Goal: Transaction & Acquisition: Obtain resource

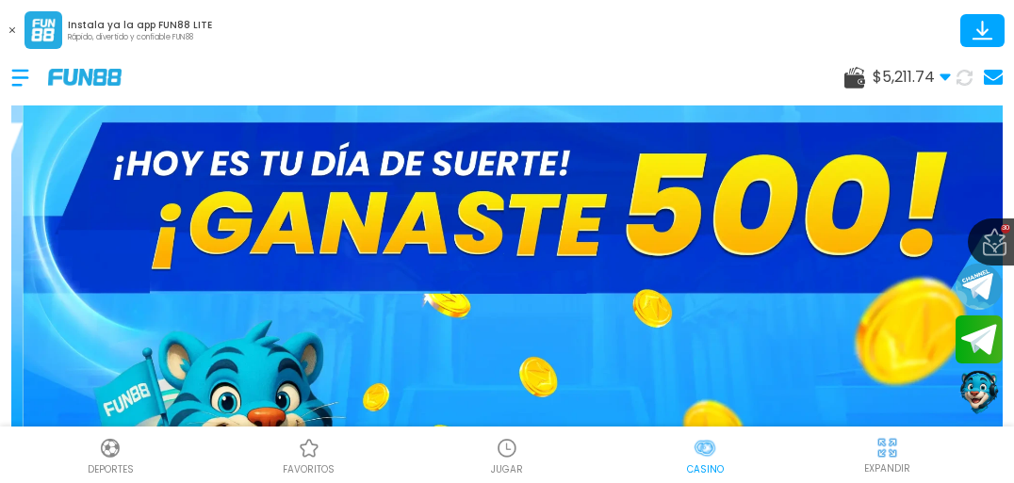
click at [16, 74] on div at bounding box center [29, 78] width 37 height 56
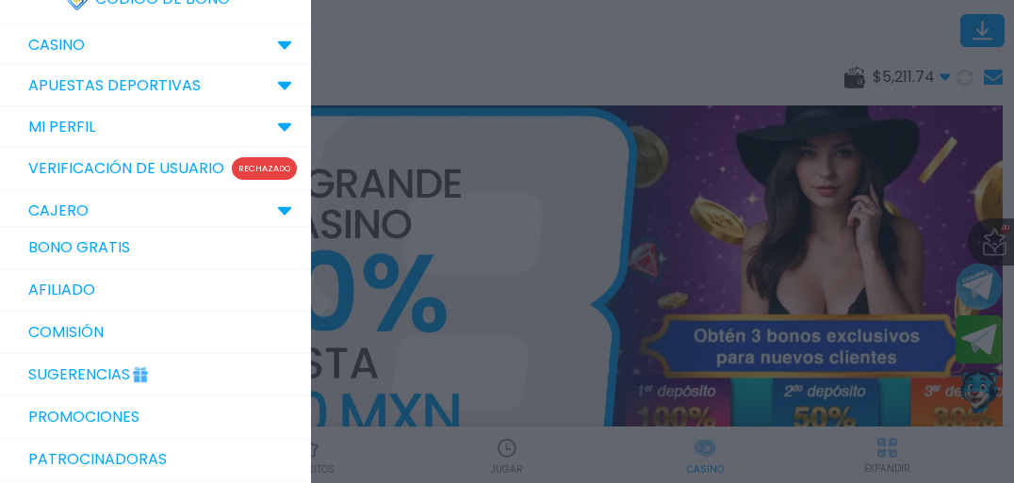
scroll to position [151, 0]
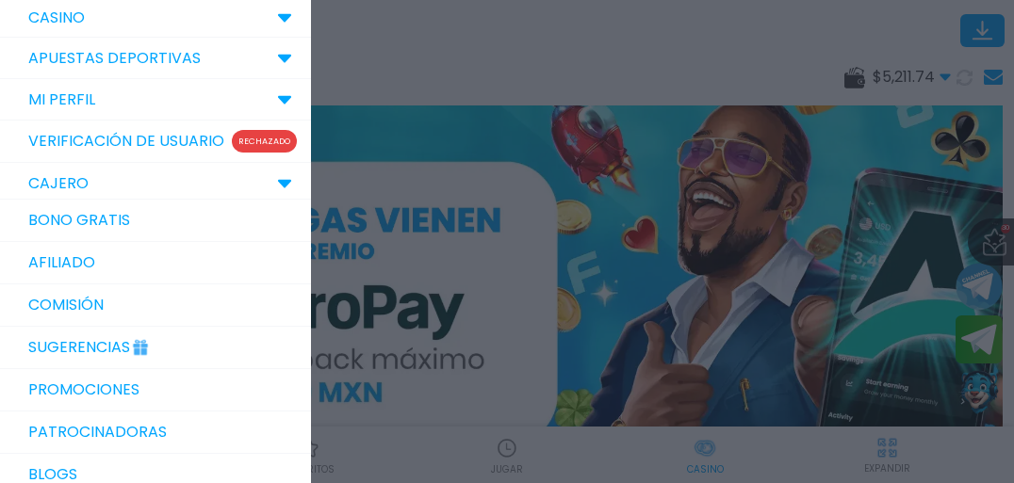
drag, startPoint x: 667, startPoint y: 31, endPoint x: 640, endPoint y: 42, distance: 29.6
click at [667, 31] on div at bounding box center [507, 241] width 1014 height 483
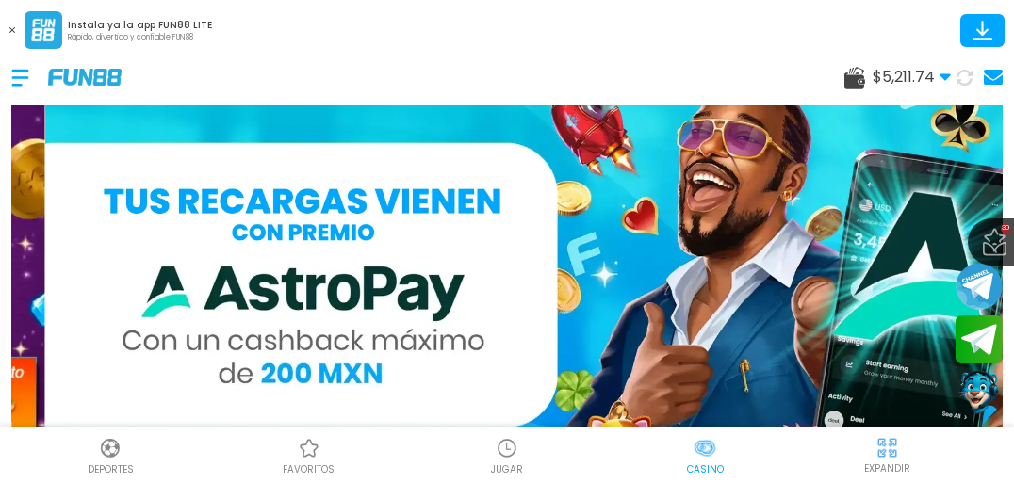
scroll to position [0, 0]
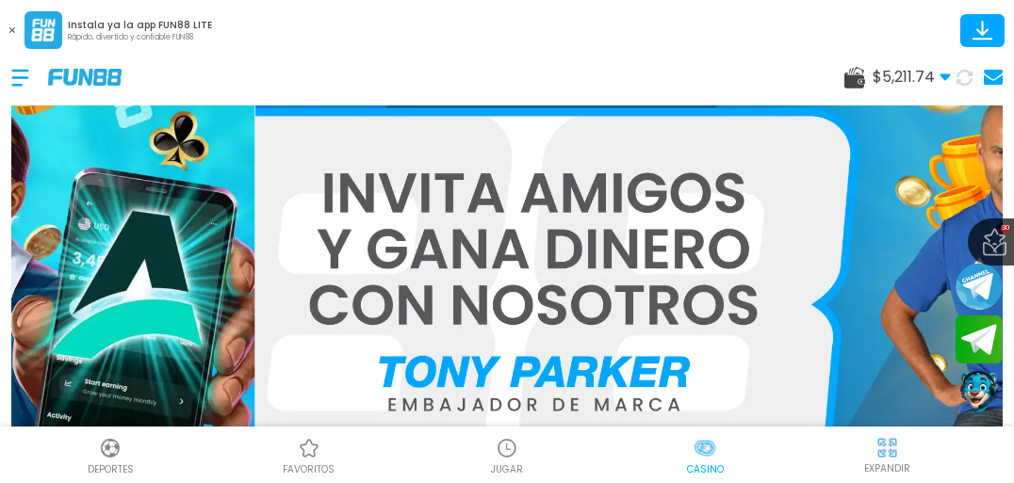
click at [13, 32] on icon at bounding box center [12, 30] width 6 height 6
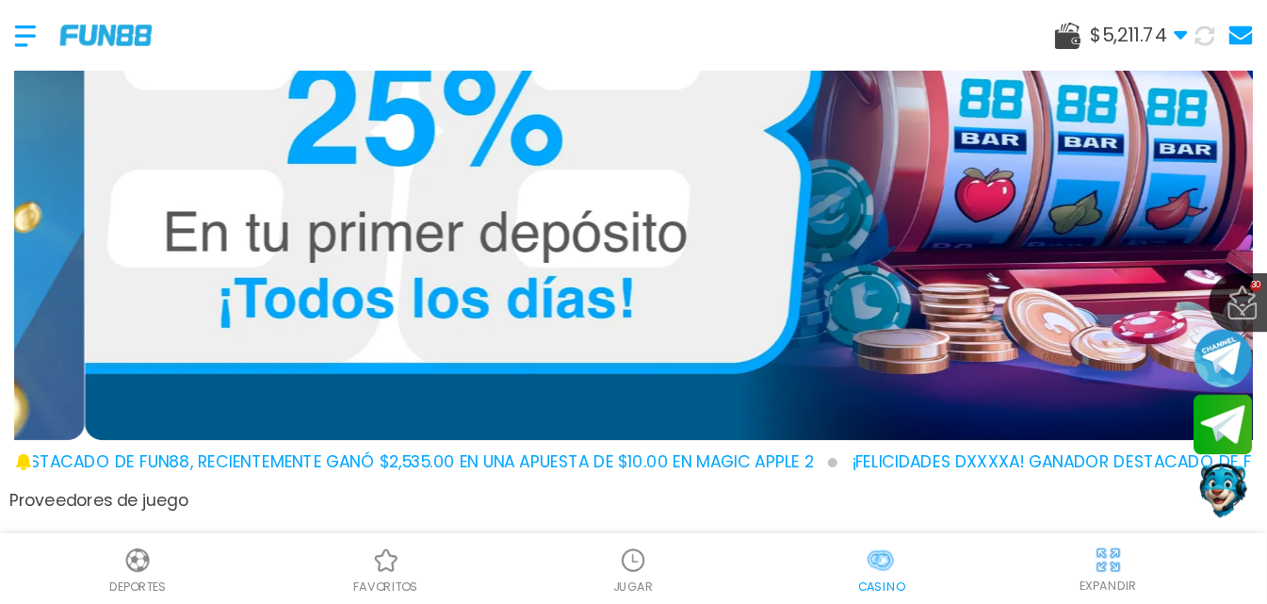
scroll to position [226, 0]
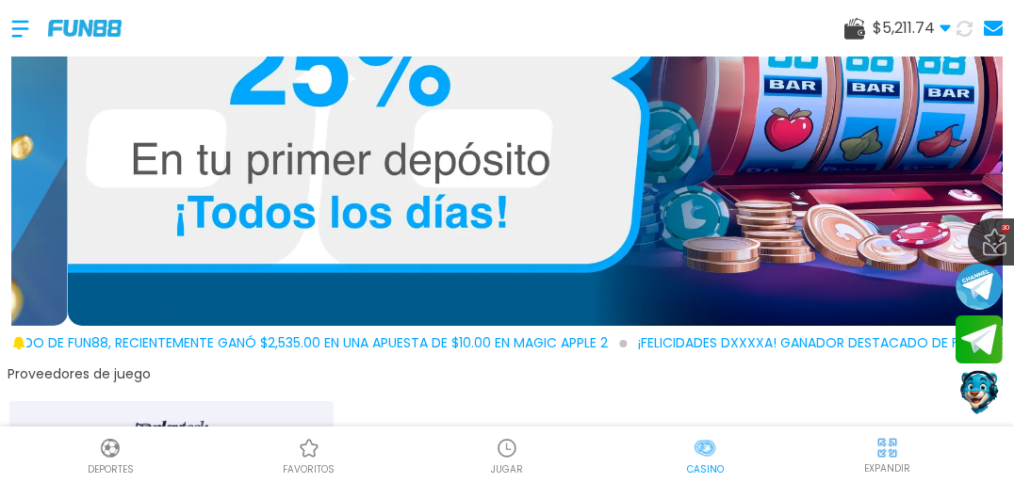
click at [23, 19] on div at bounding box center [29, 29] width 37 height 56
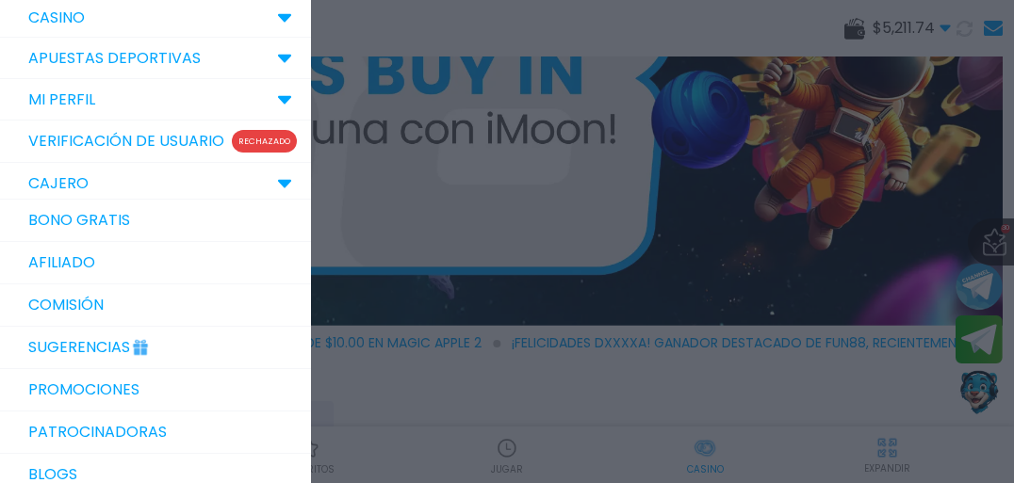
click at [128, 238] on link "Bono Gratis" at bounding box center [155, 221] width 311 height 42
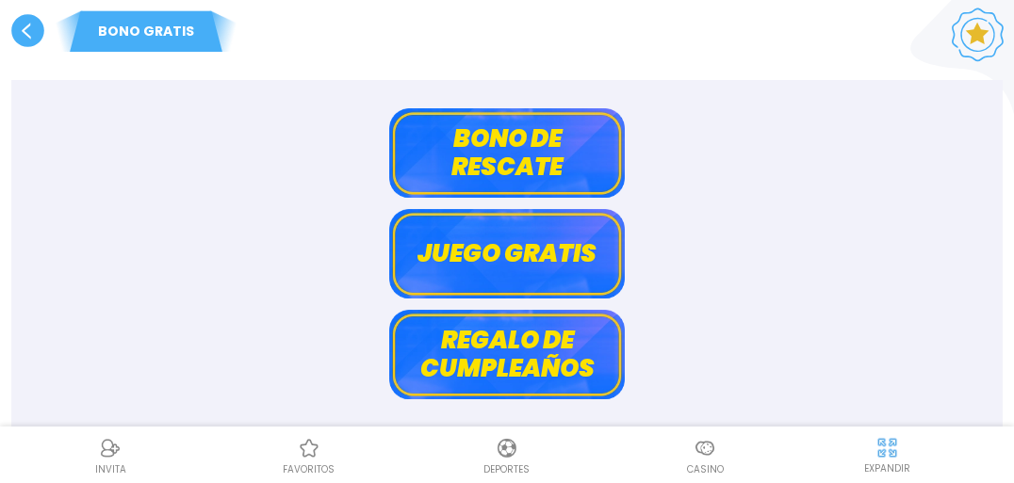
click at [33, 24] on use at bounding box center [27, 30] width 33 height 33
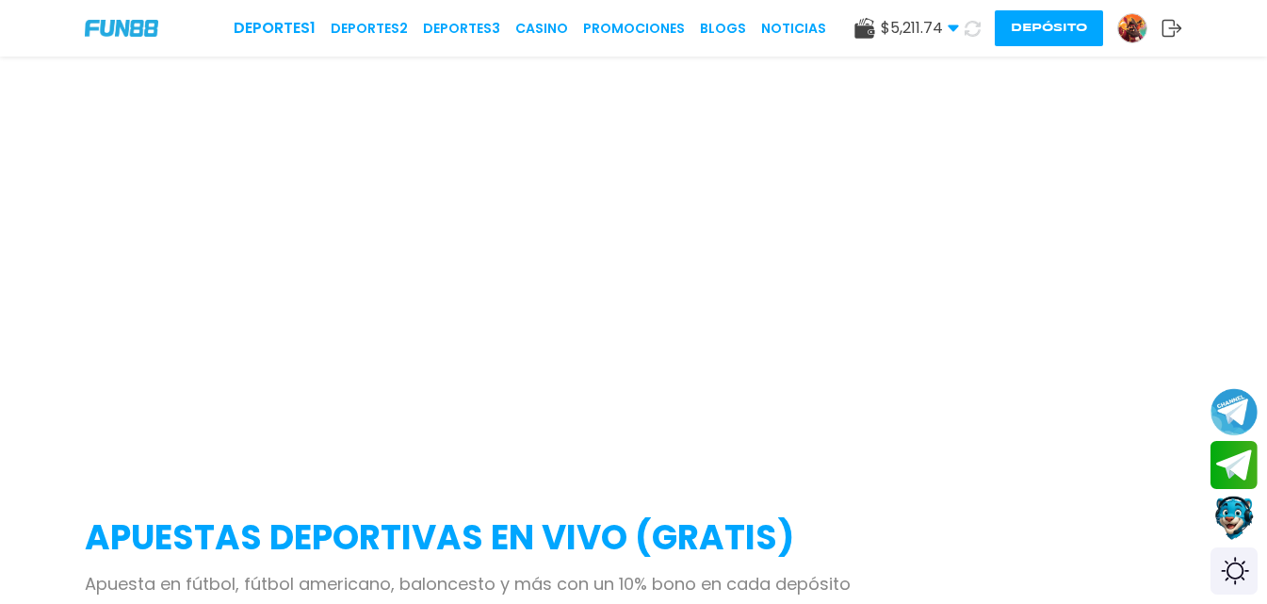
scroll to position [151, 0]
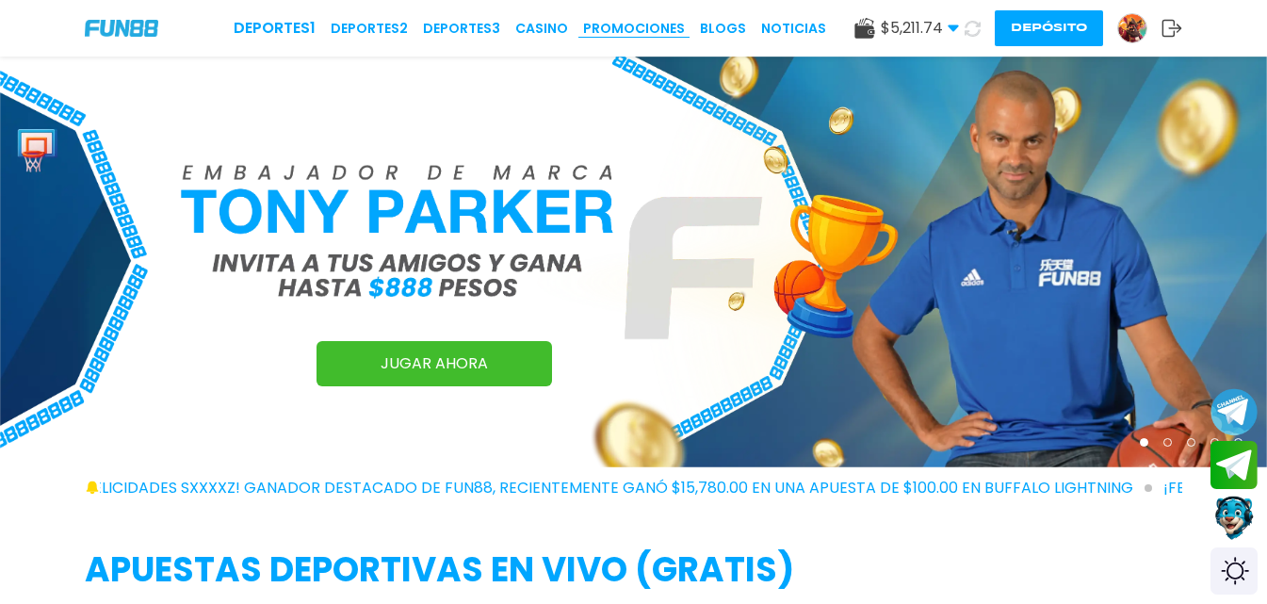
click at [653, 24] on link "Promociones" at bounding box center [634, 29] width 102 height 20
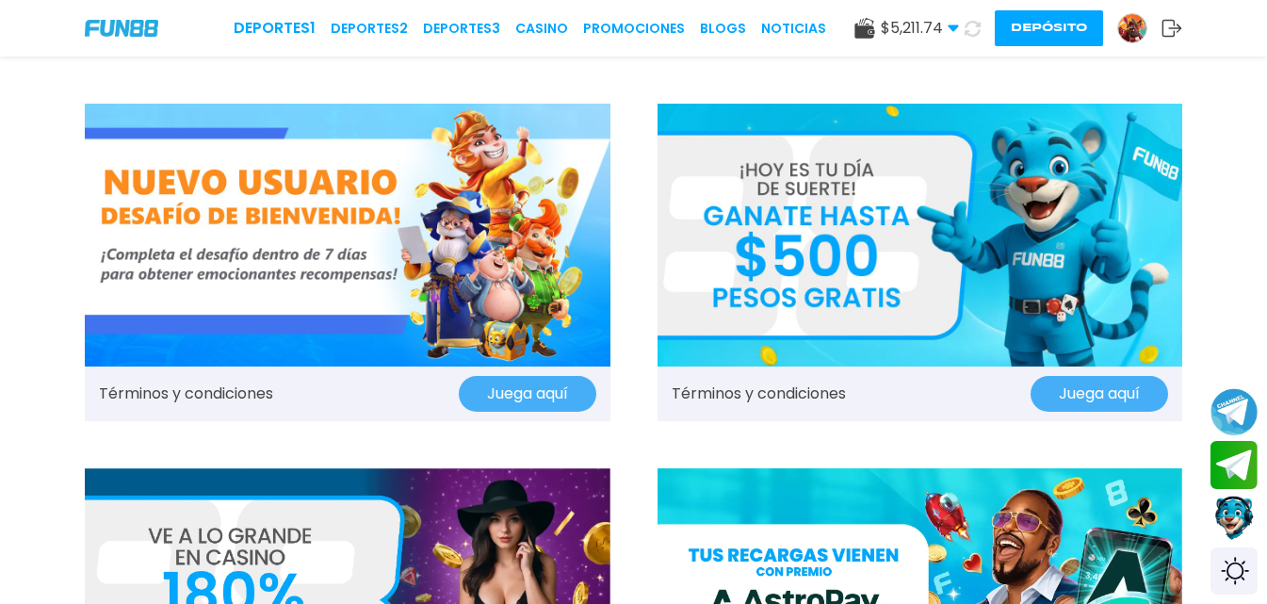
click at [1013, 31] on button "Depósito" at bounding box center [1049, 28] width 108 height 36
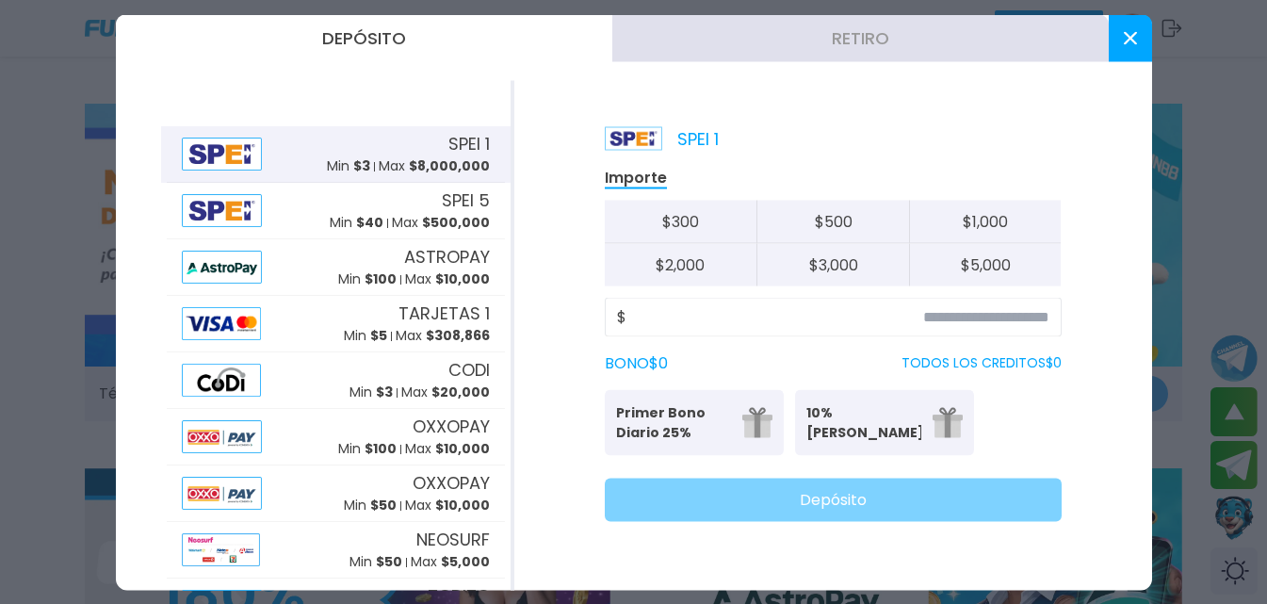
click at [1013, 32] on icon at bounding box center [1130, 37] width 13 height 13
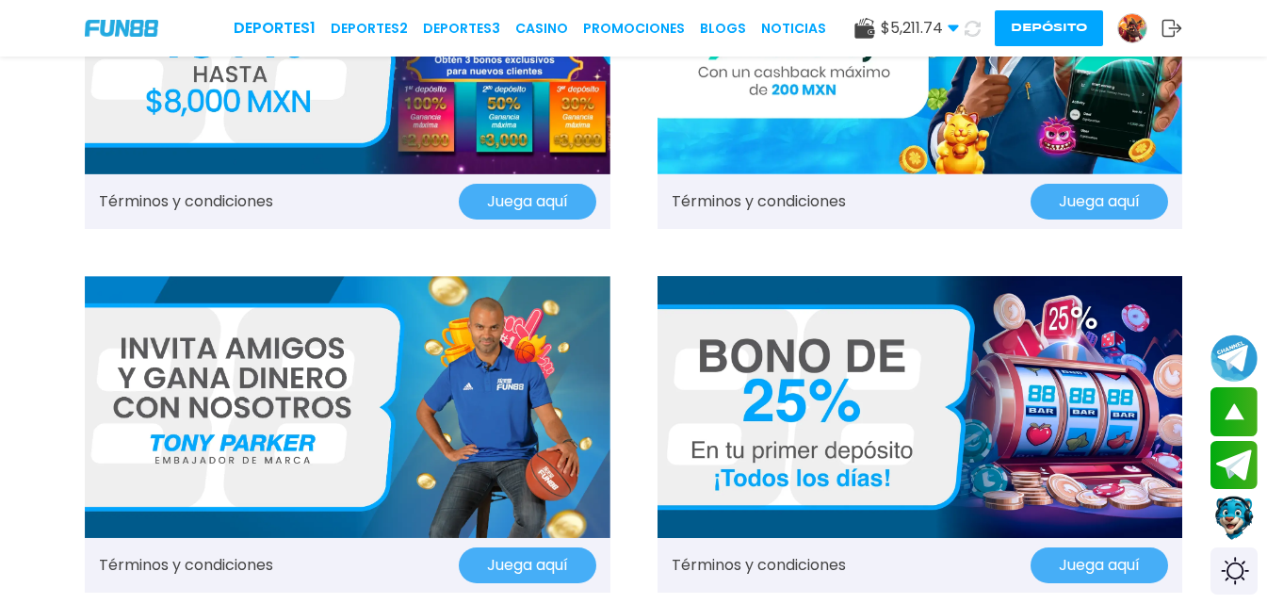
scroll to position [565, 0]
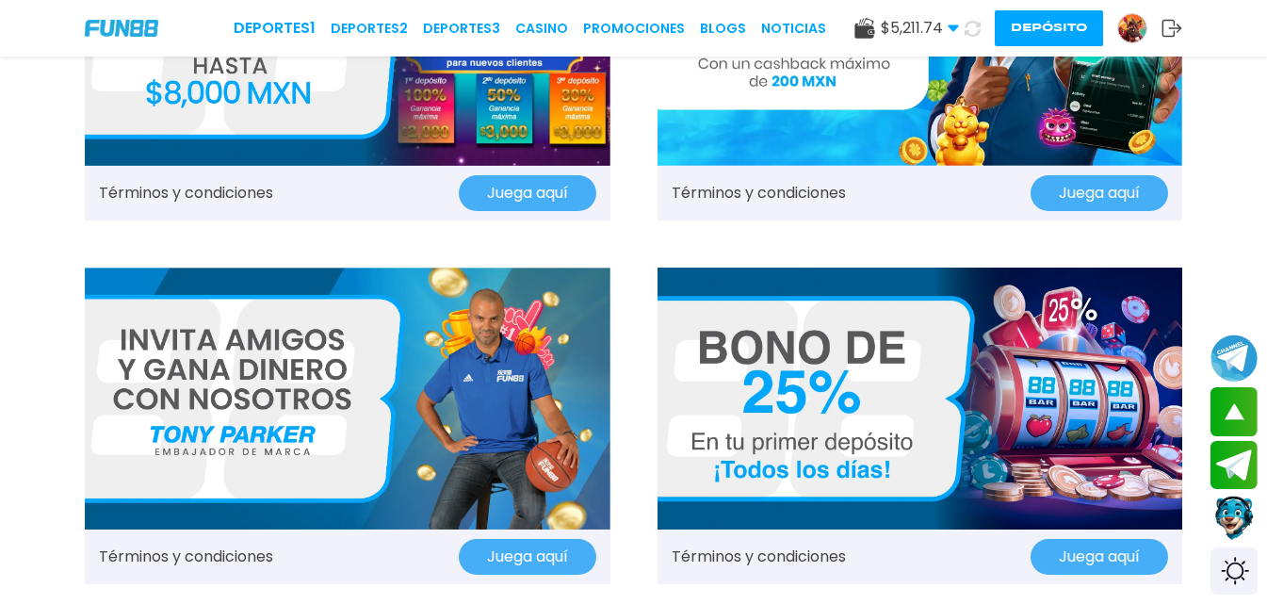
click at [443, 412] on img at bounding box center [348, 399] width 526 height 263
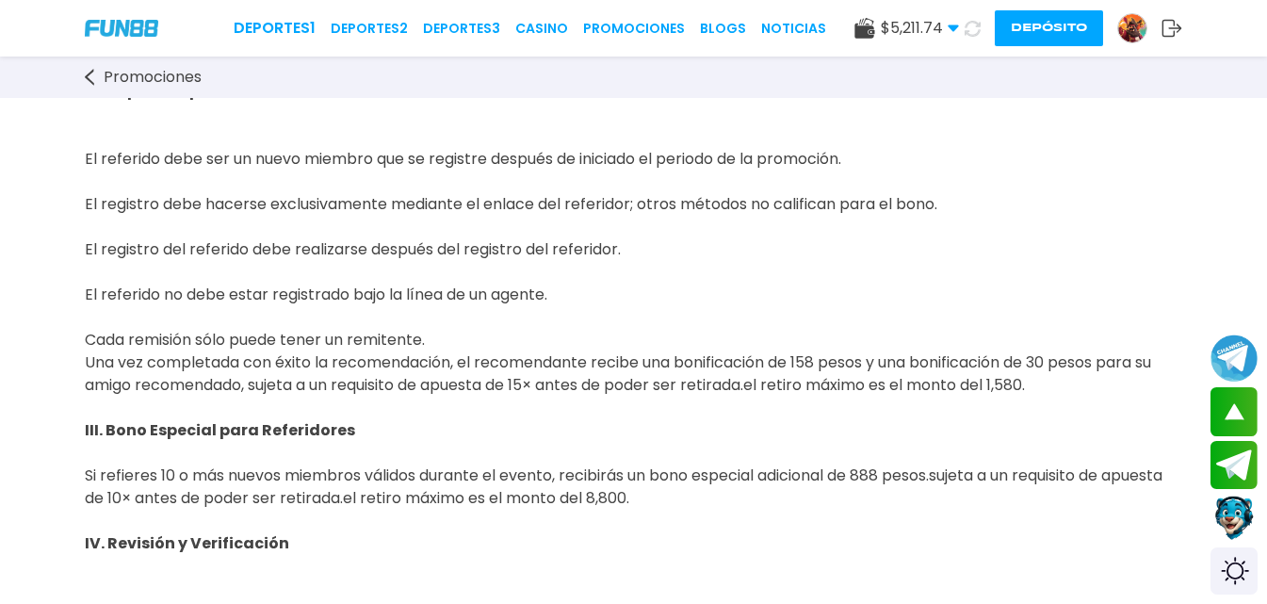
scroll to position [754, 0]
